Goal: Information Seeking & Learning: Learn about a topic

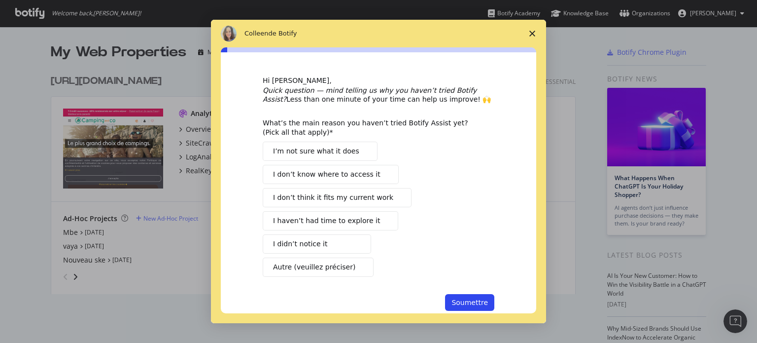
click at [536, 33] on span "Fermer l'enquête" at bounding box center [533, 34] width 28 height 28
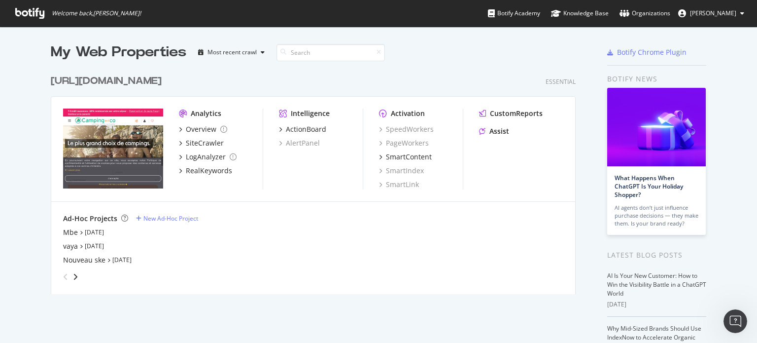
click at [110, 149] on img "grid" at bounding box center [113, 148] width 100 height 80
click at [195, 131] on div "Overview" at bounding box center [201, 129] width 31 height 10
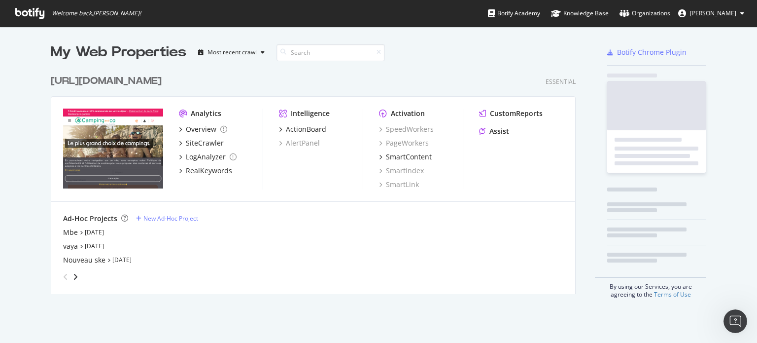
scroll to position [335, 742]
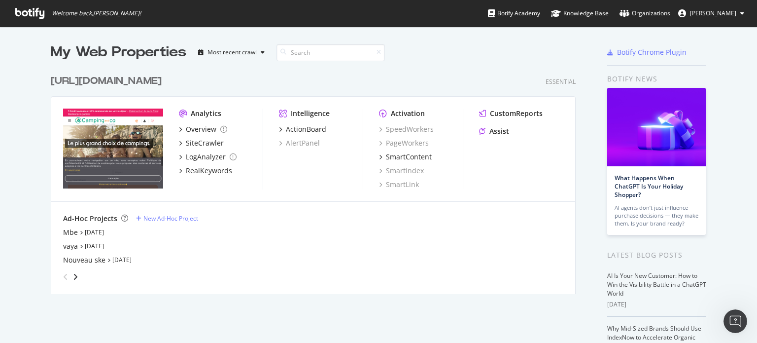
click at [114, 82] on div "[URL][DOMAIN_NAME]" at bounding box center [106, 81] width 111 height 14
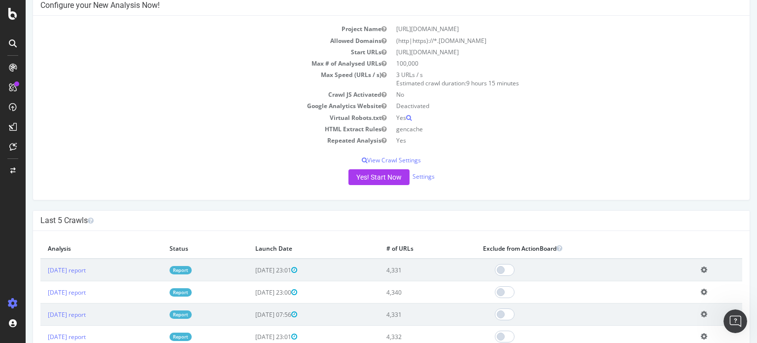
scroll to position [197, 0]
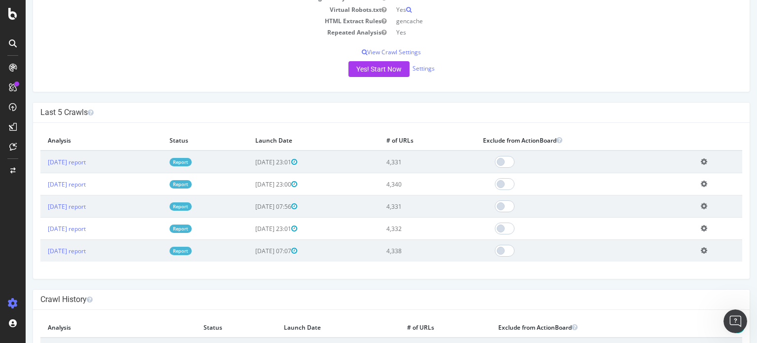
click at [192, 161] on link "Report" at bounding box center [181, 162] width 22 height 8
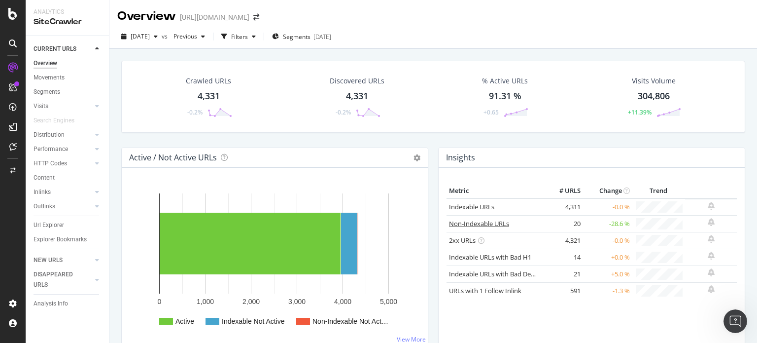
click at [477, 221] on link "Non-Indexable URLs" at bounding box center [479, 223] width 60 height 9
click at [488, 290] on link "URLs with 1 Follow Inlink" at bounding box center [485, 290] width 72 height 9
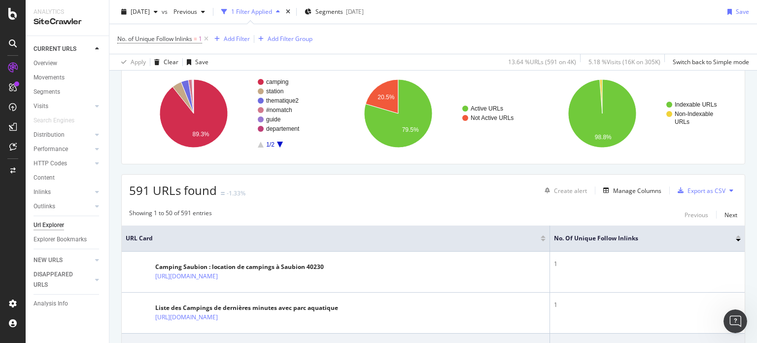
scroll to position [148, 0]
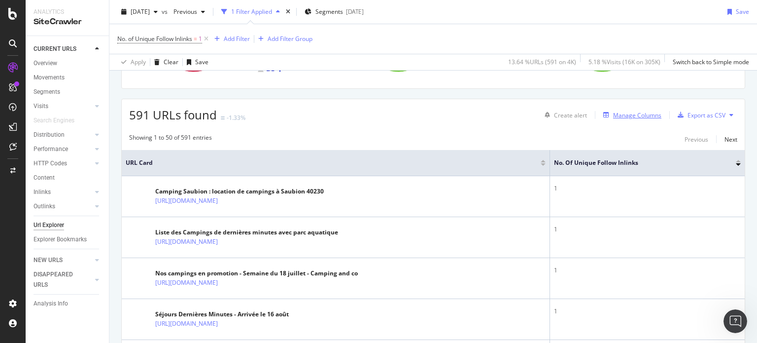
click at [627, 111] on div "Manage Columns" at bounding box center [637, 115] width 48 height 8
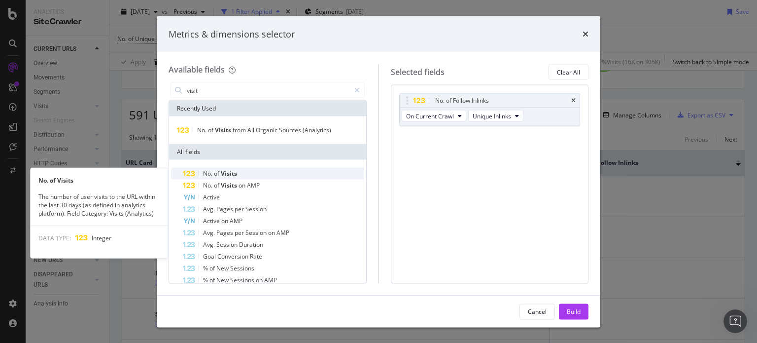
type input "visit"
click at [220, 174] on span "of" at bounding box center [217, 173] width 7 height 8
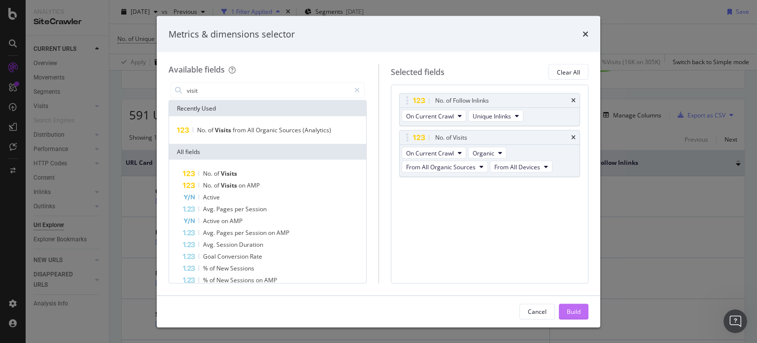
click at [572, 307] on div "Build" at bounding box center [574, 311] width 14 height 8
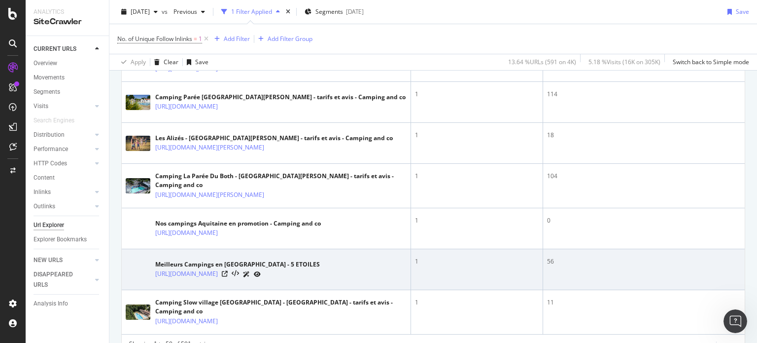
scroll to position [2118, 0]
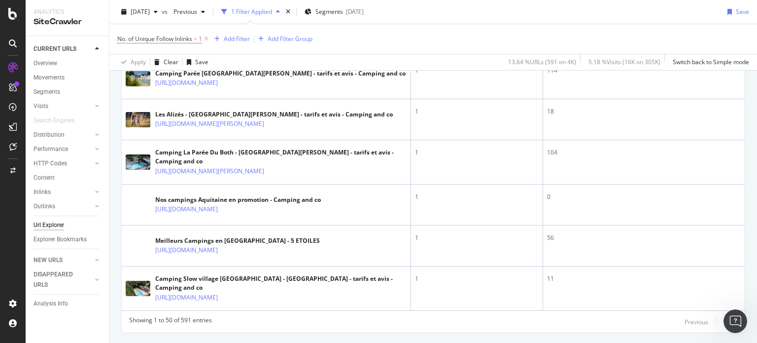
click at [725, 318] on div "Next" at bounding box center [731, 322] width 13 height 8
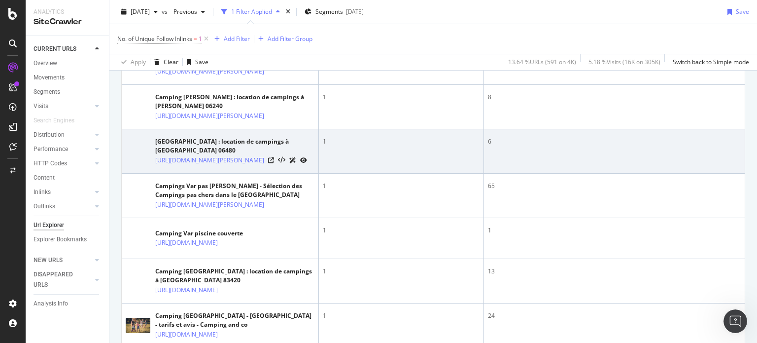
scroll to position [398, 0]
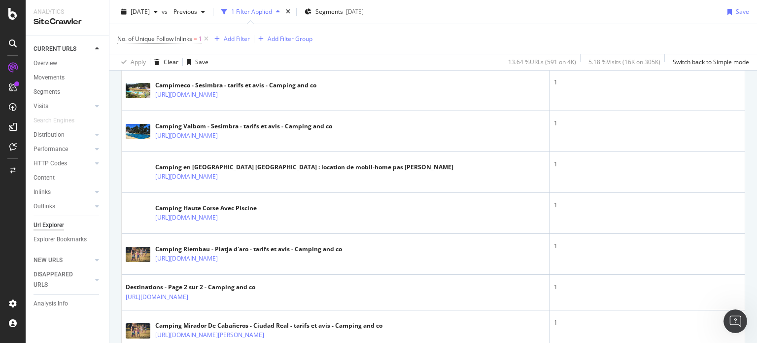
scroll to position [1483, 0]
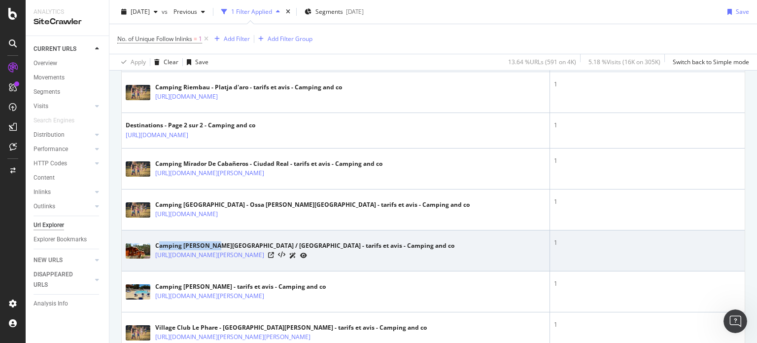
drag, startPoint x: 157, startPoint y: 237, endPoint x: 213, endPoint y: 236, distance: 55.7
click at [213, 241] on div "Camping [PERSON_NAME][GEOGRAPHIC_DATA] / [GEOGRAPHIC_DATA] - tarifs et avis - C…" at bounding box center [304, 245] width 299 height 9
click at [154, 238] on div "Camping [PERSON_NAME][GEOGRAPHIC_DATA] / [GEOGRAPHIC_DATA] - tarifs et avis - C…" at bounding box center [336, 250] width 420 height 25
drag, startPoint x: 156, startPoint y: 236, endPoint x: 217, endPoint y: 239, distance: 61.2
click at [217, 241] on div "Camping [PERSON_NAME][GEOGRAPHIC_DATA] / [GEOGRAPHIC_DATA] - tarifs et avis - C…" at bounding box center [304, 245] width 299 height 9
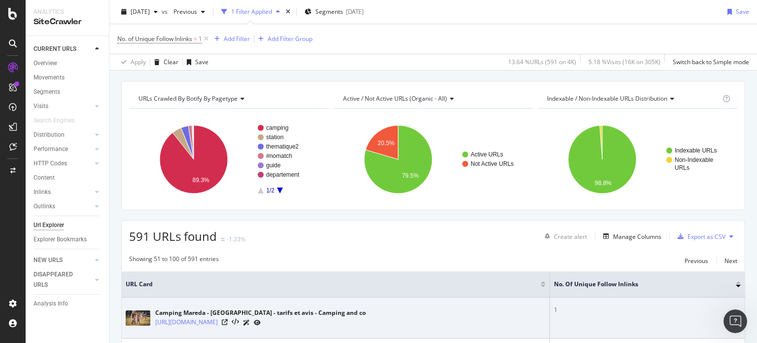
scroll to position [0, 0]
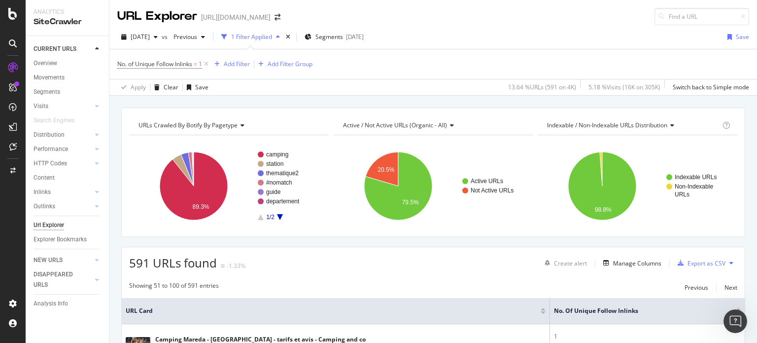
click at [736, 308] on div at bounding box center [738, 309] width 5 height 2
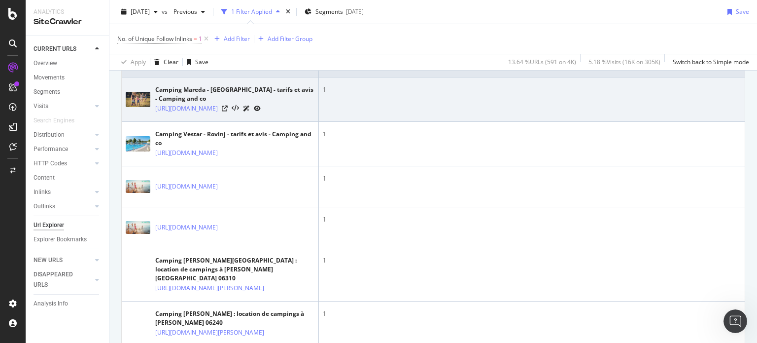
scroll to position [148, 0]
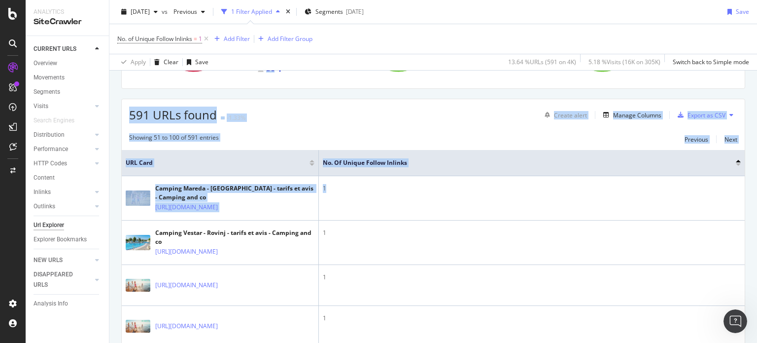
drag, startPoint x: 540, startPoint y: 199, endPoint x: 757, endPoint y: 181, distance: 217.7
click at [757, 181] on div "URL Explorer [URL][DOMAIN_NAME] [DATE] vs Previous 1 Filter Applied Segments [D…" at bounding box center [433, 171] width 648 height 343
click at [702, 154] on th "No. of Unique Follow Inlinks" at bounding box center [532, 163] width 426 height 26
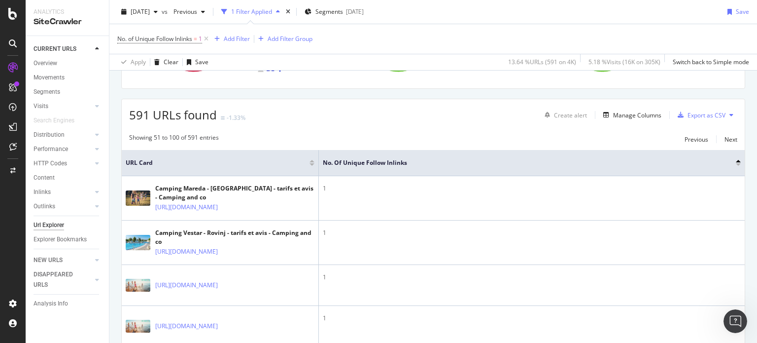
click at [736, 163] on div at bounding box center [738, 164] width 5 height 2
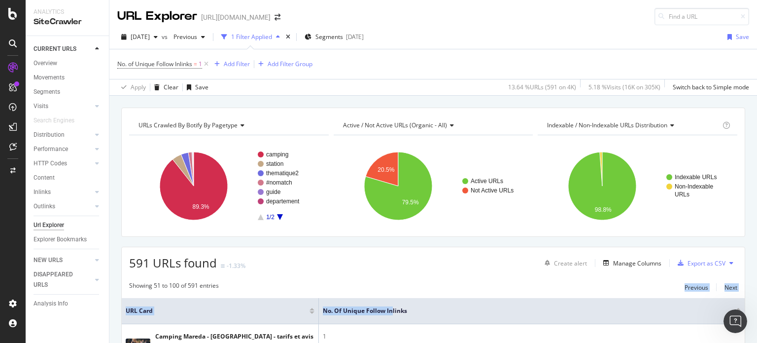
drag, startPoint x: 393, startPoint y: 298, endPoint x: 622, endPoint y: 282, distance: 229.4
click at [615, 260] on div "Manage Columns" at bounding box center [637, 263] width 48 height 8
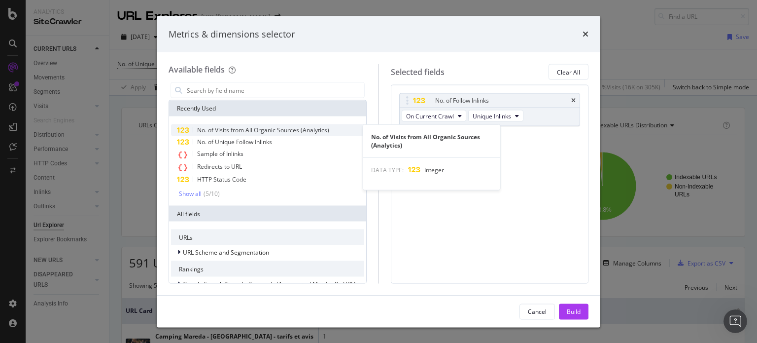
click at [213, 128] on span "No. of Visits from All Organic Sources (Analytics)" at bounding box center [263, 130] width 132 height 8
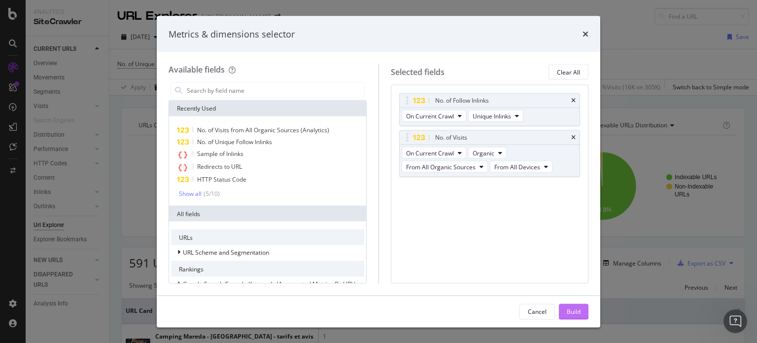
click at [567, 312] on div "Build" at bounding box center [574, 311] width 14 height 8
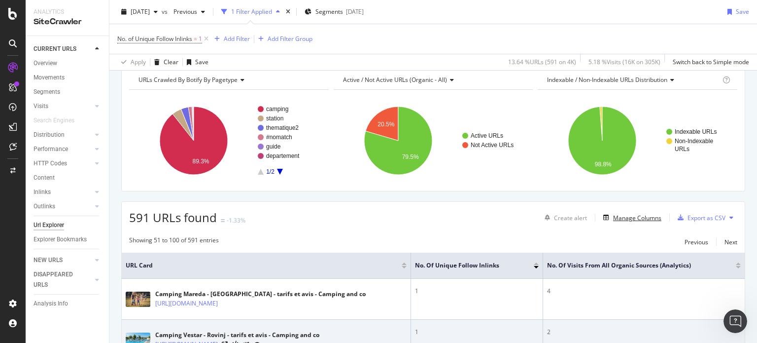
scroll to position [99, 0]
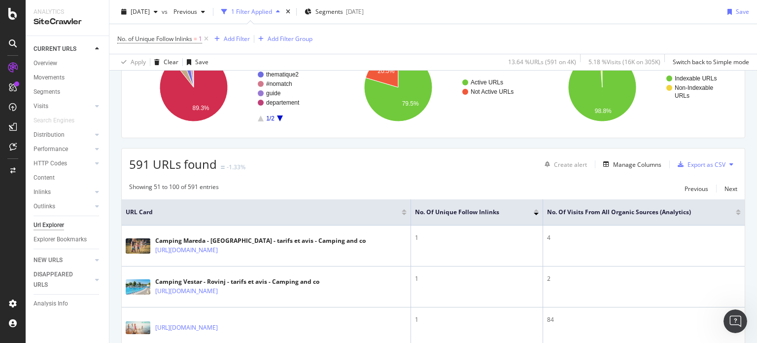
click at [736, 211] on div at bounding box center [738, 210] width 5 height 2
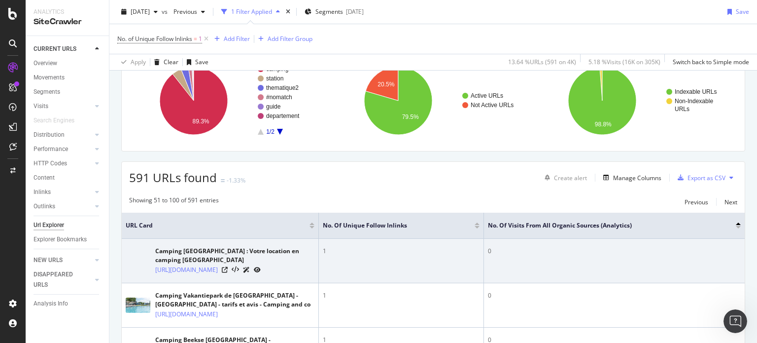
scroll to position [99, 0]
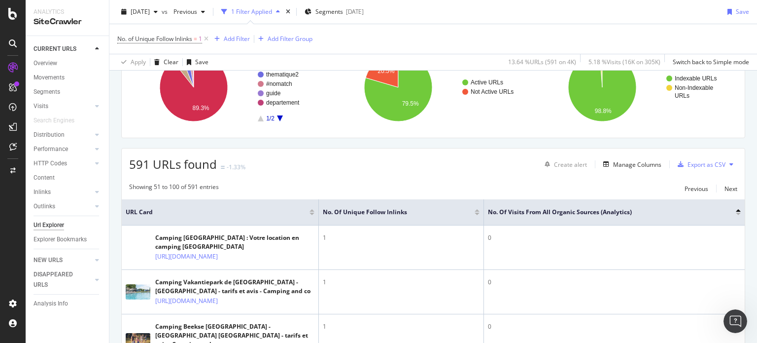
click at [736, 214] on div at bounding box center [738, 214] width 5 height 2
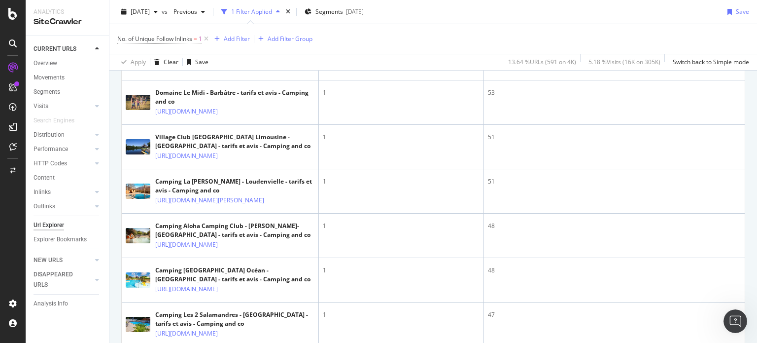
scroll to position [877, 0]
